Goal: Task Accomplishment & Management: Contribute content

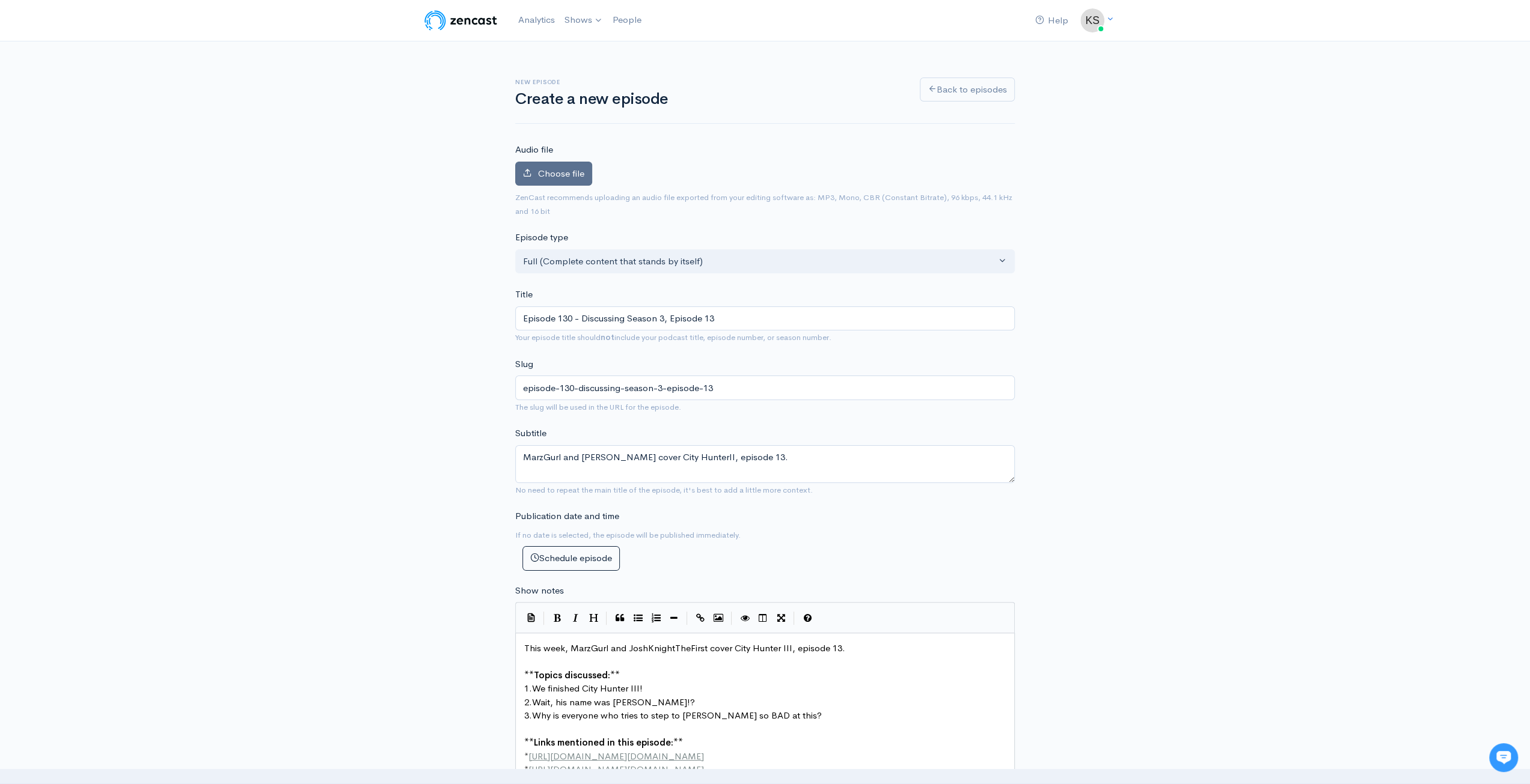
click at [578, 174] on span "Choose file" at bounding box center [561, 173] width 46 height 11
click at [0, 0] on input "Choose file" at bounding box center [0, 0] width 0 height 0
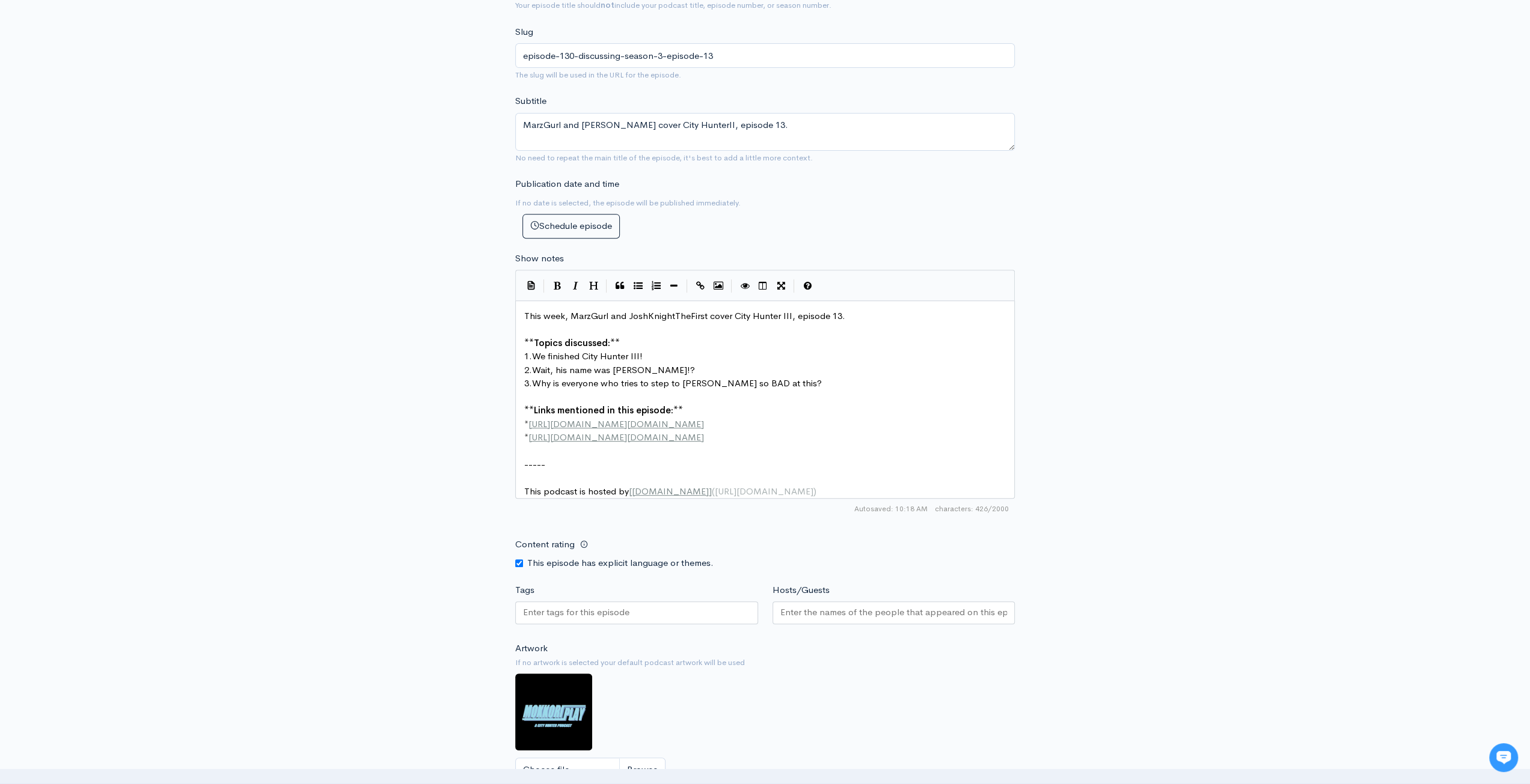
scroll to position [541, 0]
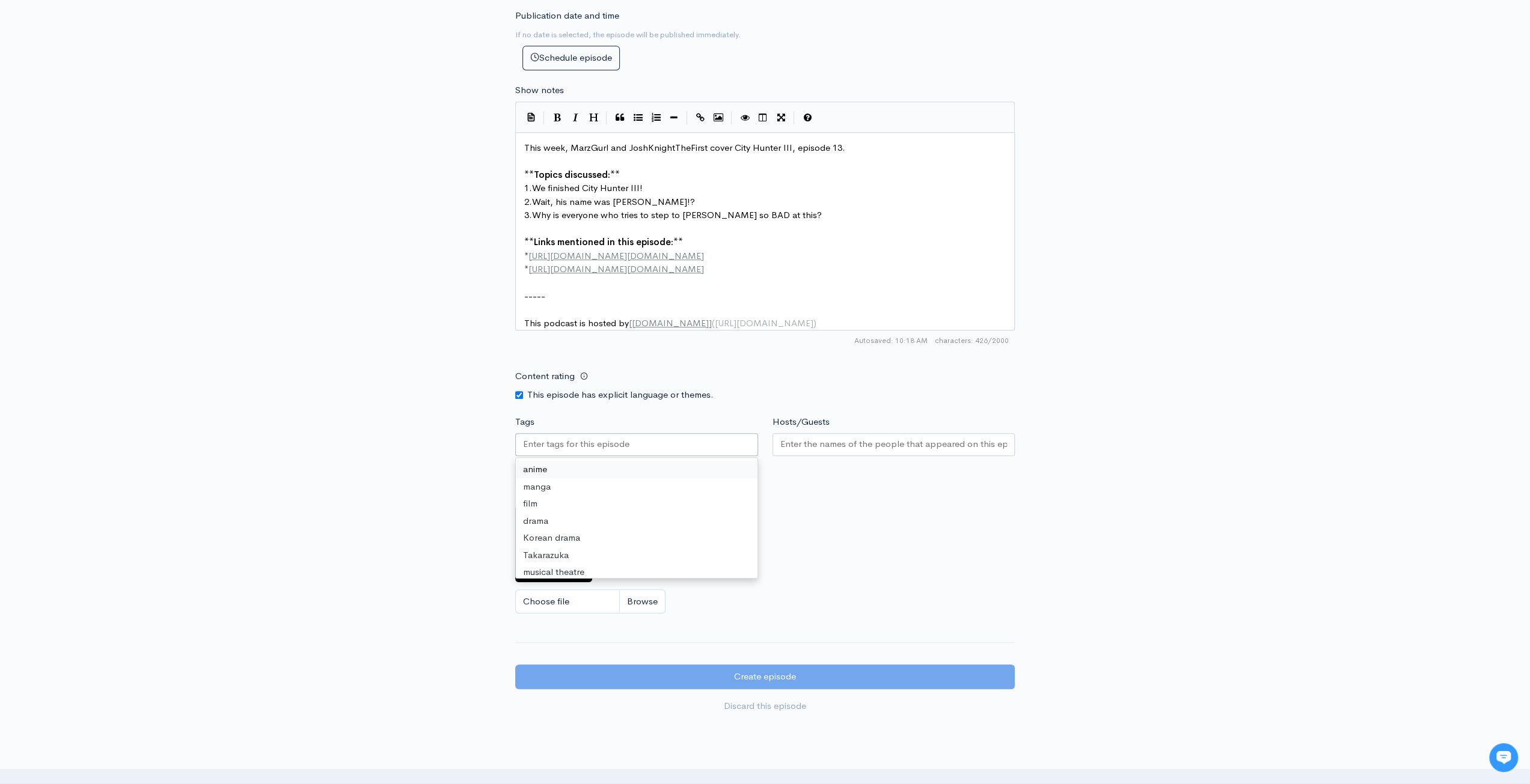
click at [586, 451] on input "Tags" at bounding box center [576, 444] width 107 height 14
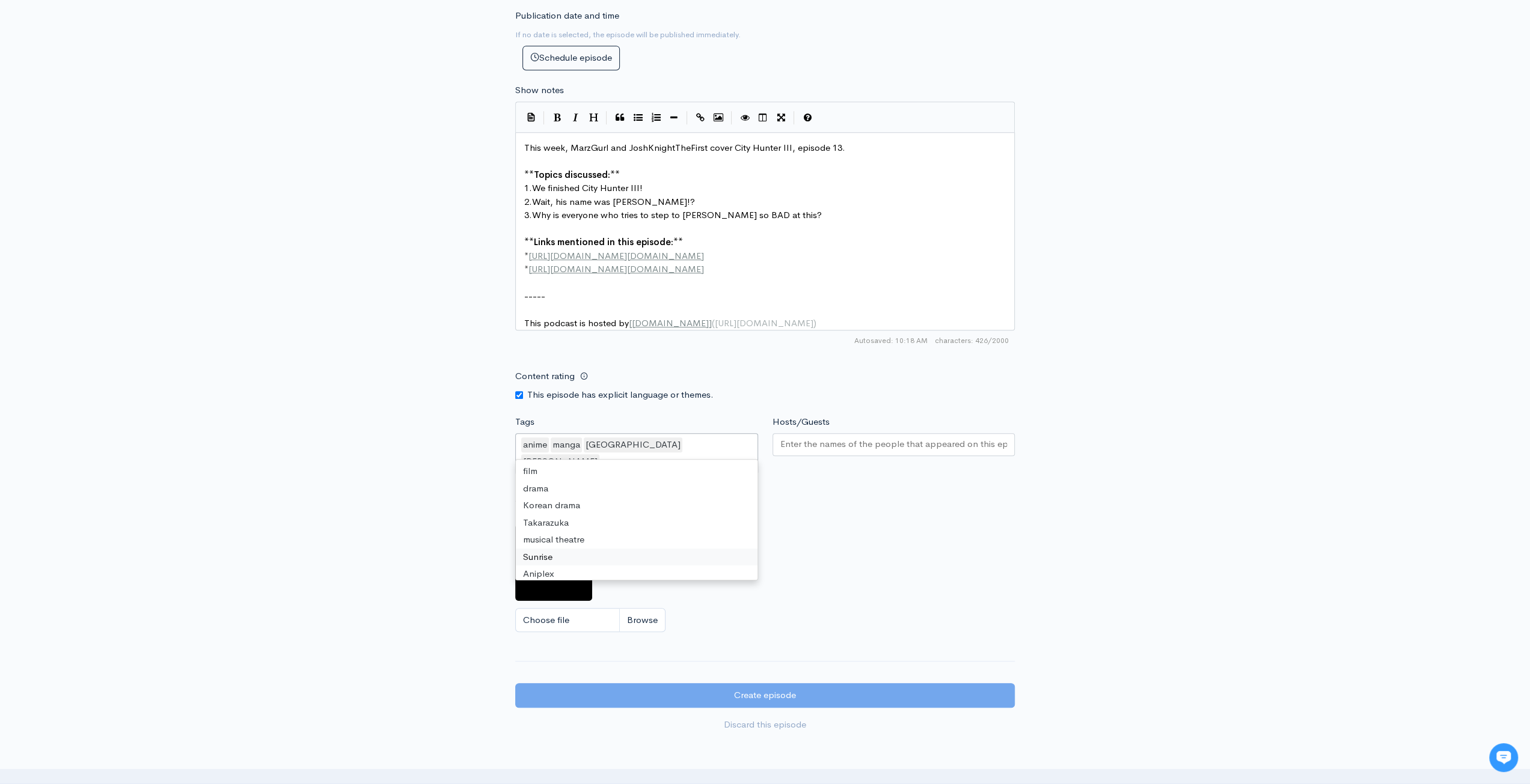
drag, startPoint x: 566, startPoint y: 563, endPoint x: 796, endPoint y: 527, distance: 232.8
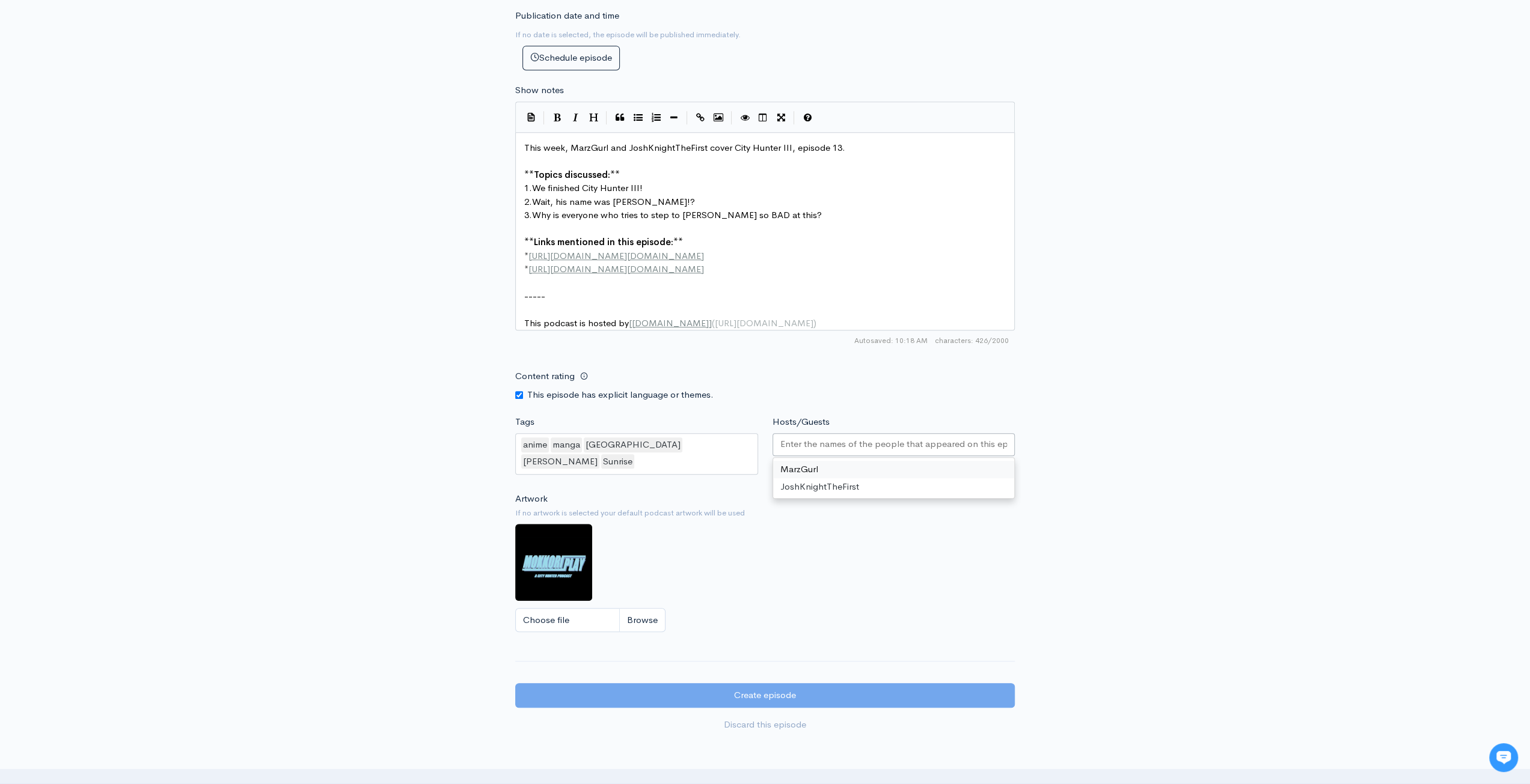
drag, startPoint x: 880, startPoint y: 450, endPoint x: 869, endPoint y: 460, distance: 14.9
click at [880, 450] on input "Hosts/Guests" at bounding box center [894, 444] width 227 height 14
click at [1245, 473] on div "New episode Create a new episode Back to episodes Audio file 52 Uploading: 52% …" at bounding box center [765, 126] width 1530 height 1251
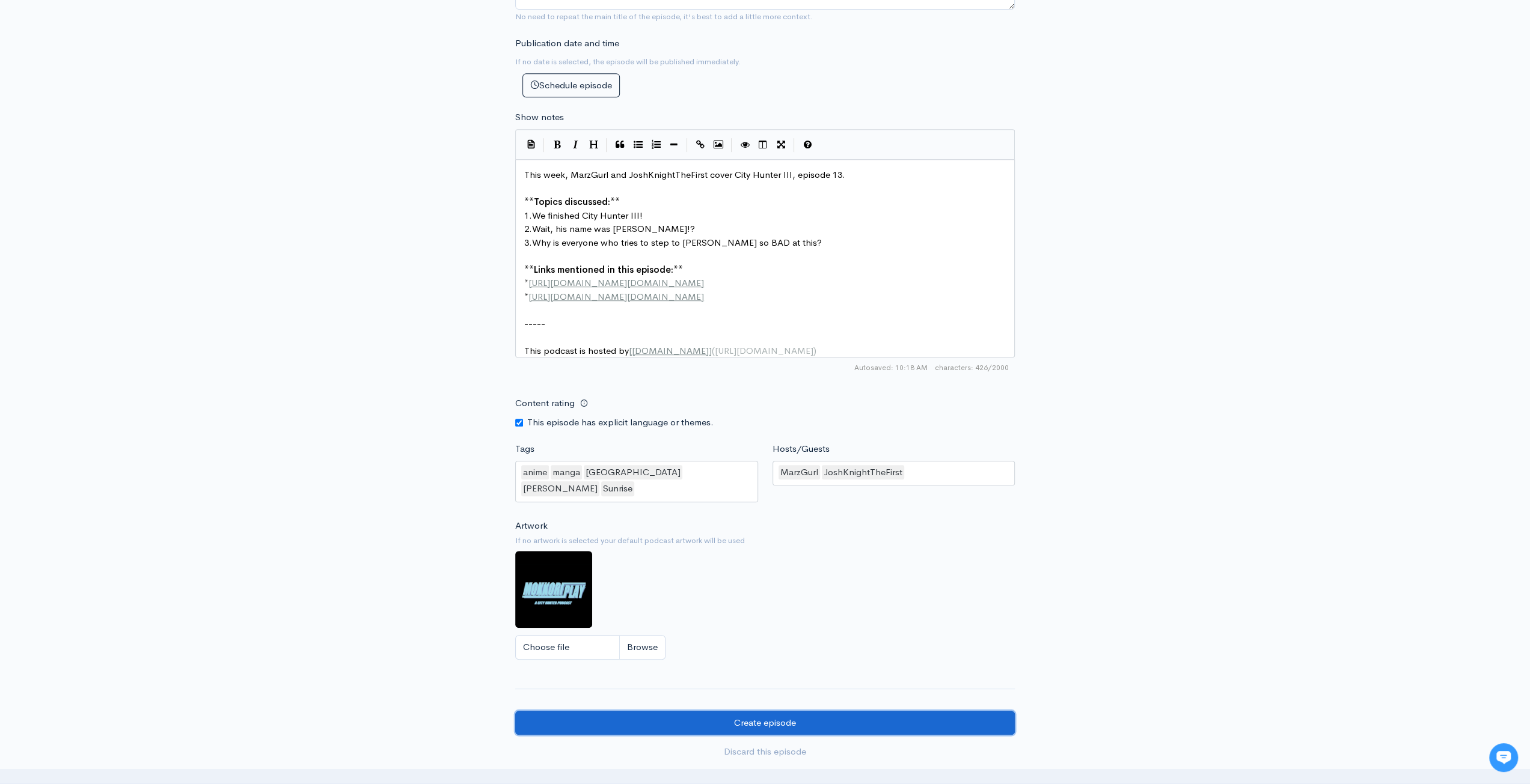
click at [882, 715] on input "Create episode" at bounding box center [764, 723] width 499 height 25
